Goal: Information Seeking & Learning: Learn about a topic

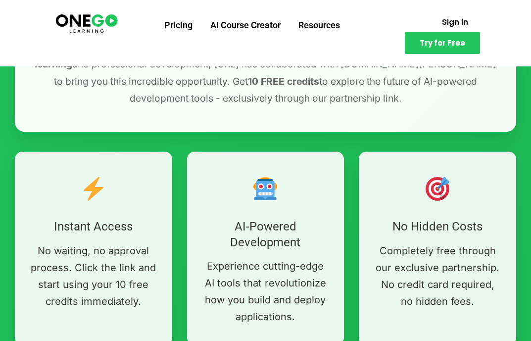
scroll to position [463, 0]
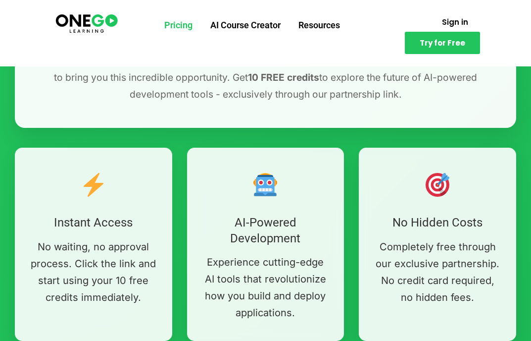
click at [179, 30] on link "Pricing" at bounding box center [178, 25] width 46 height 26
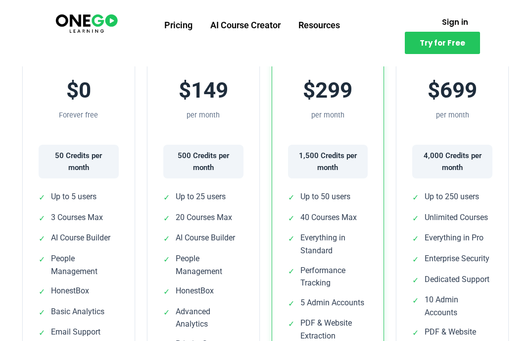
scroll to position [320, 0]
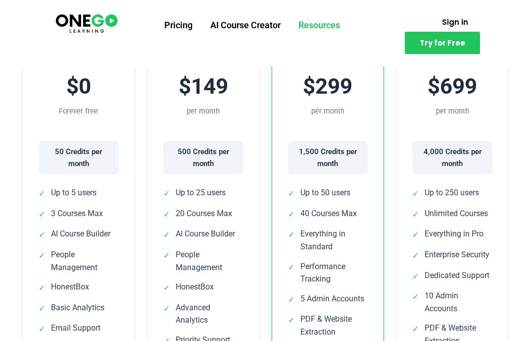
click at [319, 29] on link "Resources" at bounding box center [319, 25] width 59 height 26
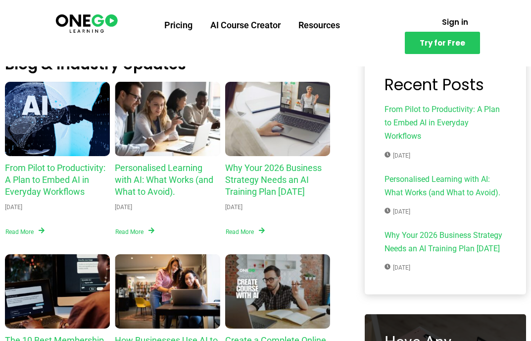
click at [154, 168] on link "Personalised Learning with AI: What Works (and What to Avoid)." at bounding box center [164, 179] width 99 height 34
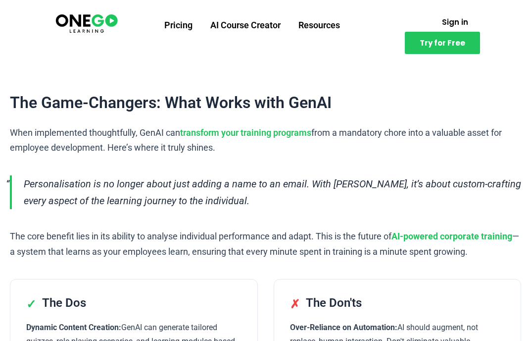
scroll to position [306, 0]
